Goal: Transaction & Acquisition: Purchase product/service

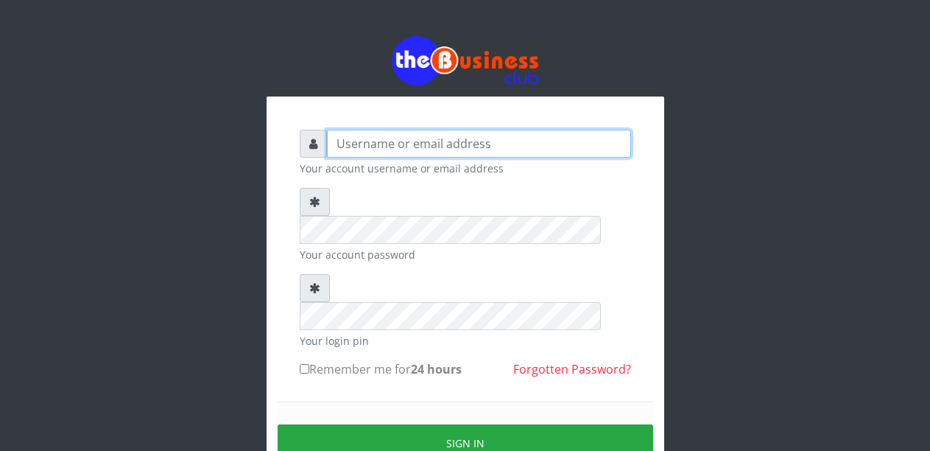
click at [356, 145] on input "text" at bounding box center [479, 144] width 304 height 28
type input "Malamsidi3030"
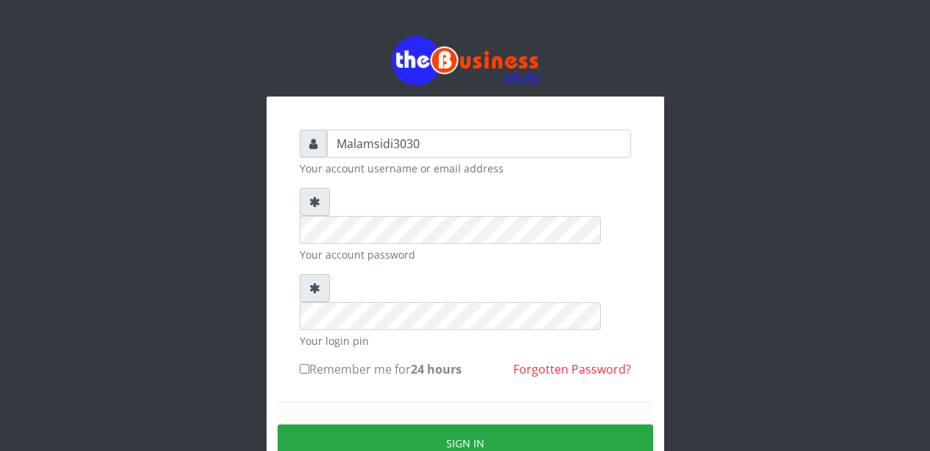
click at [369, 247] on small "Your account password" at bounding box center [465, 254] width 331 height 15
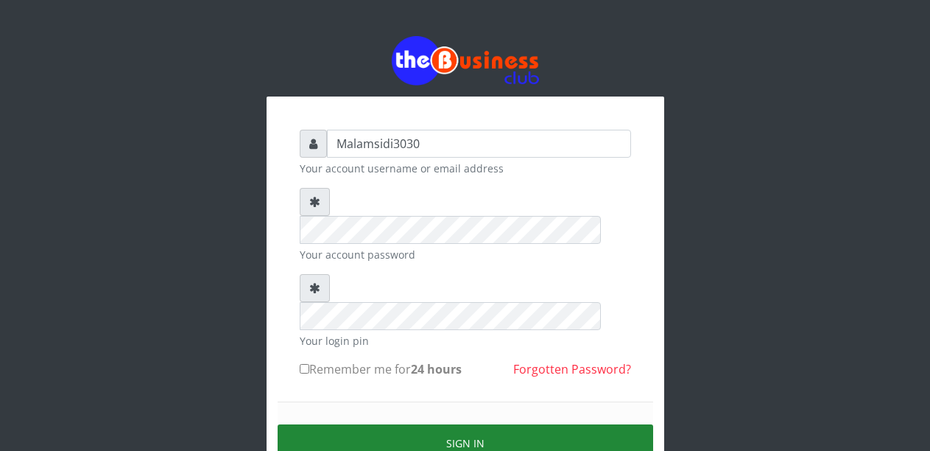
click at [429, 424] on button "Sign in" at bounding box center [465, 443] width 375 height 38
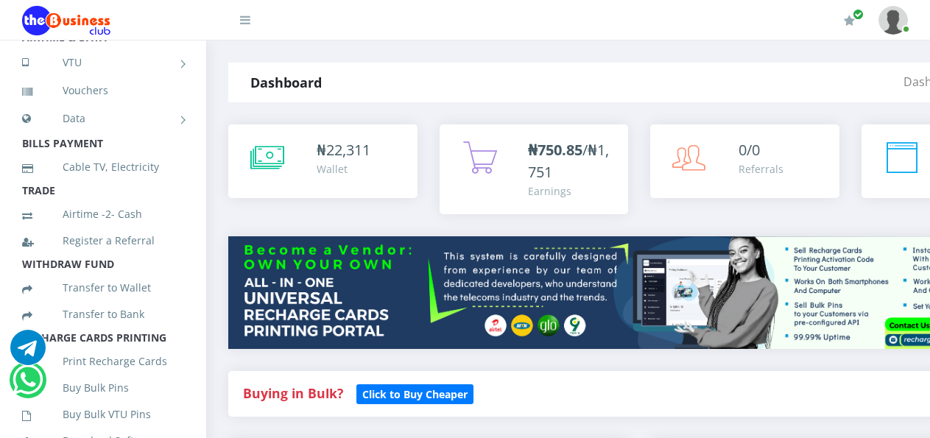
scroll to position [132, 0]
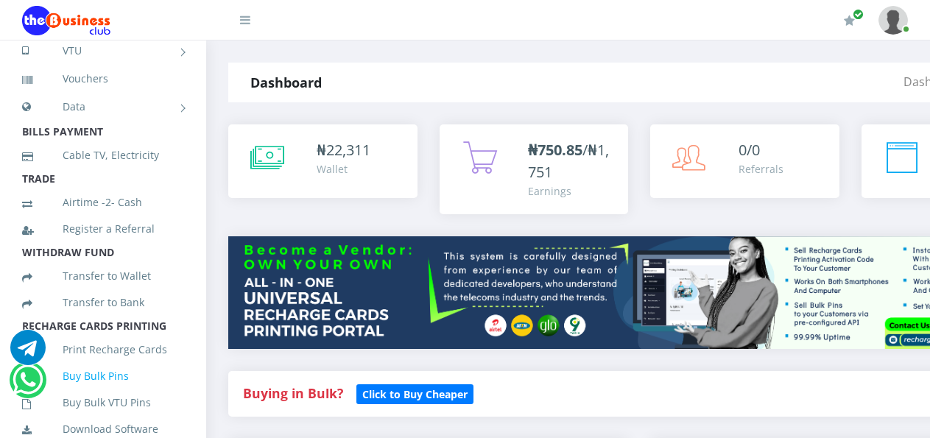
click at [86, 393] on link "Buy Bulk Pins" at bounding box center [103, 376] width 162 height 34
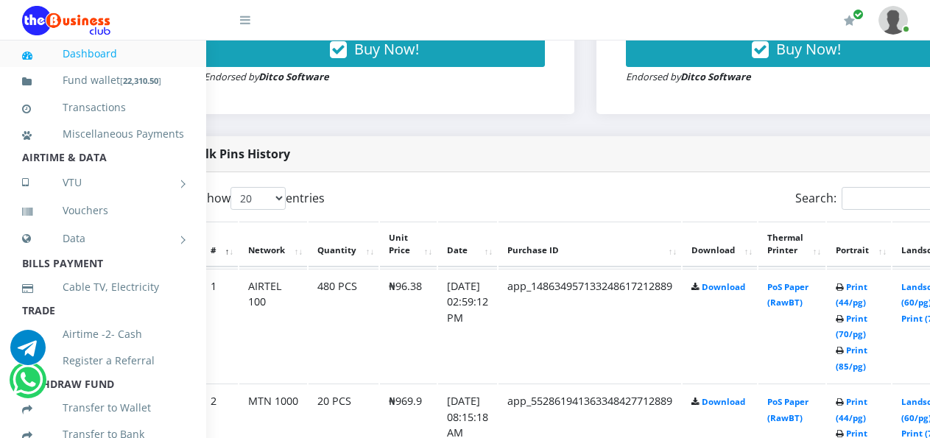
scroll to position [663, 97]
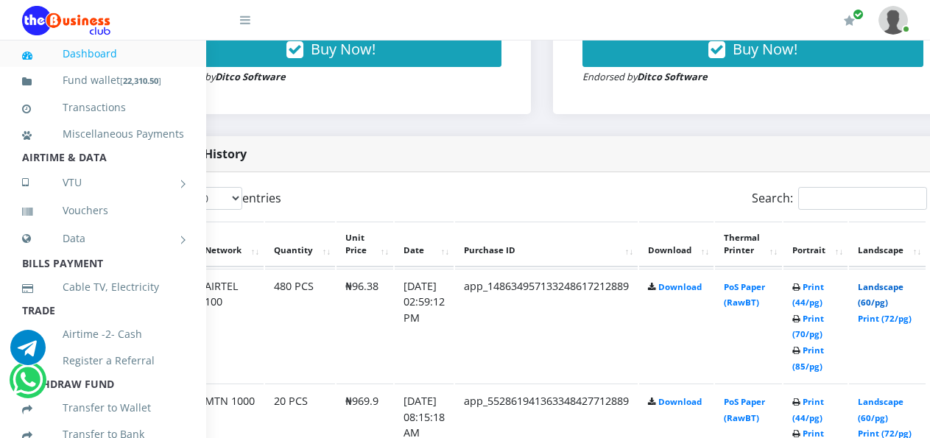
click at [892, 288] on link "Landscape (60/pg)" at bounding box center [881, 294] width 46 height 27
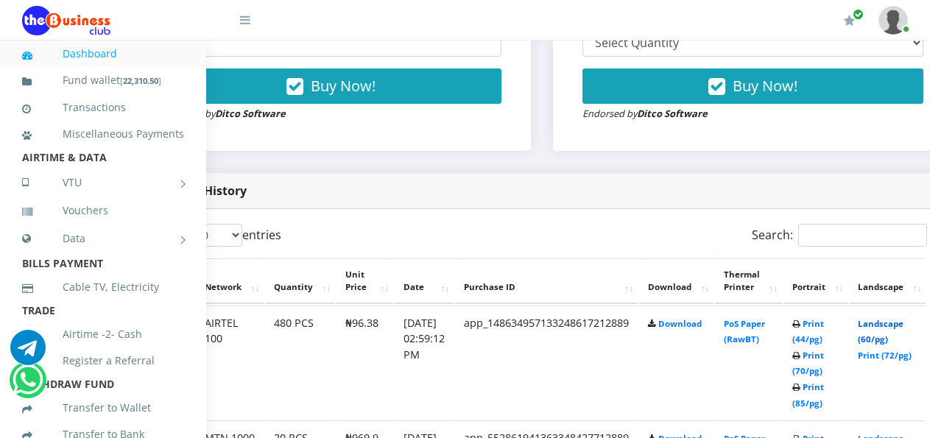
scroll to position [589, 97]
